Goal: Task Accomplishment & Management: Complete application form

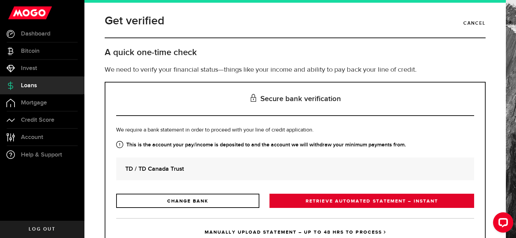
click at [297, 196] on link "RETRIEVE AUTOMATED STATEMENT – INSTANT" at bounding box center [372, 201] width 205 height 14
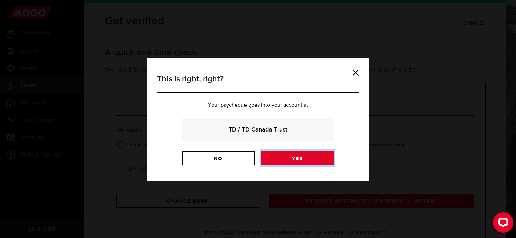
click at [286, 159] on link "Yes" at bounding box center [297, 158] width 72 height 14
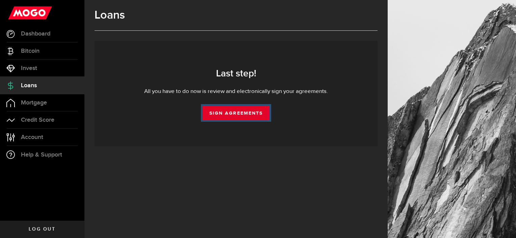
click at [245, 119] on link "Sign Agreements" at bounding box center [236, 113] width 67 height 14
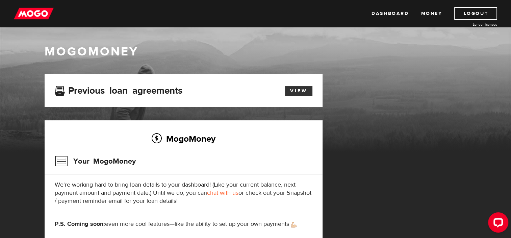
click at [292, 89] on link "View" at bounding box center [298, 90] width 27 height 9
click at [392, 10] on link "Dashboard" at bounding box center [390, 13] width 37 height 13
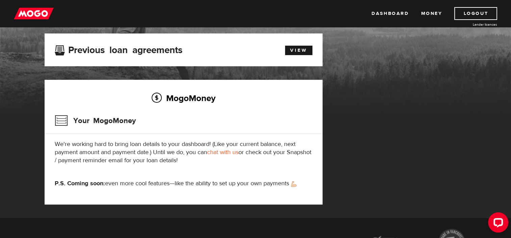
scroll to position [41, 0]
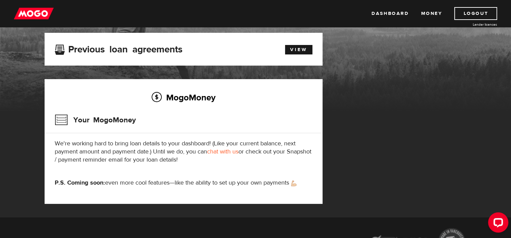
click at [419, 14] on ul "Dashboard Money Logout" at bounding box center [435, 13] width 126 height 13
click at [423, 13] on link "Money" at bounding box center [431, 13] width 21 height 13
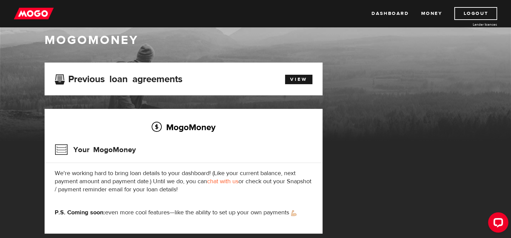
scroll to position [12, 0]
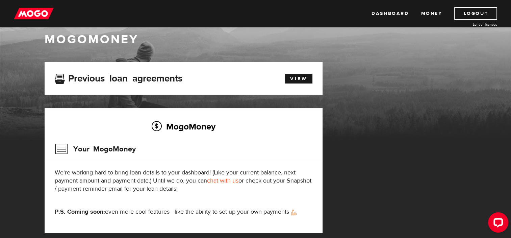
click at [243, 182] on p "We're working hard to bring loan details to your dashboard! (Like your current …" at bounding box center [184, 181] width 258 height 24
click at [236, 182] on link "chat with us" at bounding box center [222, 181] width 31 height 8
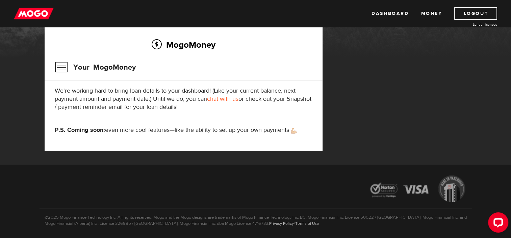
scroll to position [94, 0]
click at [403, 16] on link "Dashboard" at bounding box center [390, 13] width 37 height 13
